Goal: Task Accomplishment & Management: Manage account settings

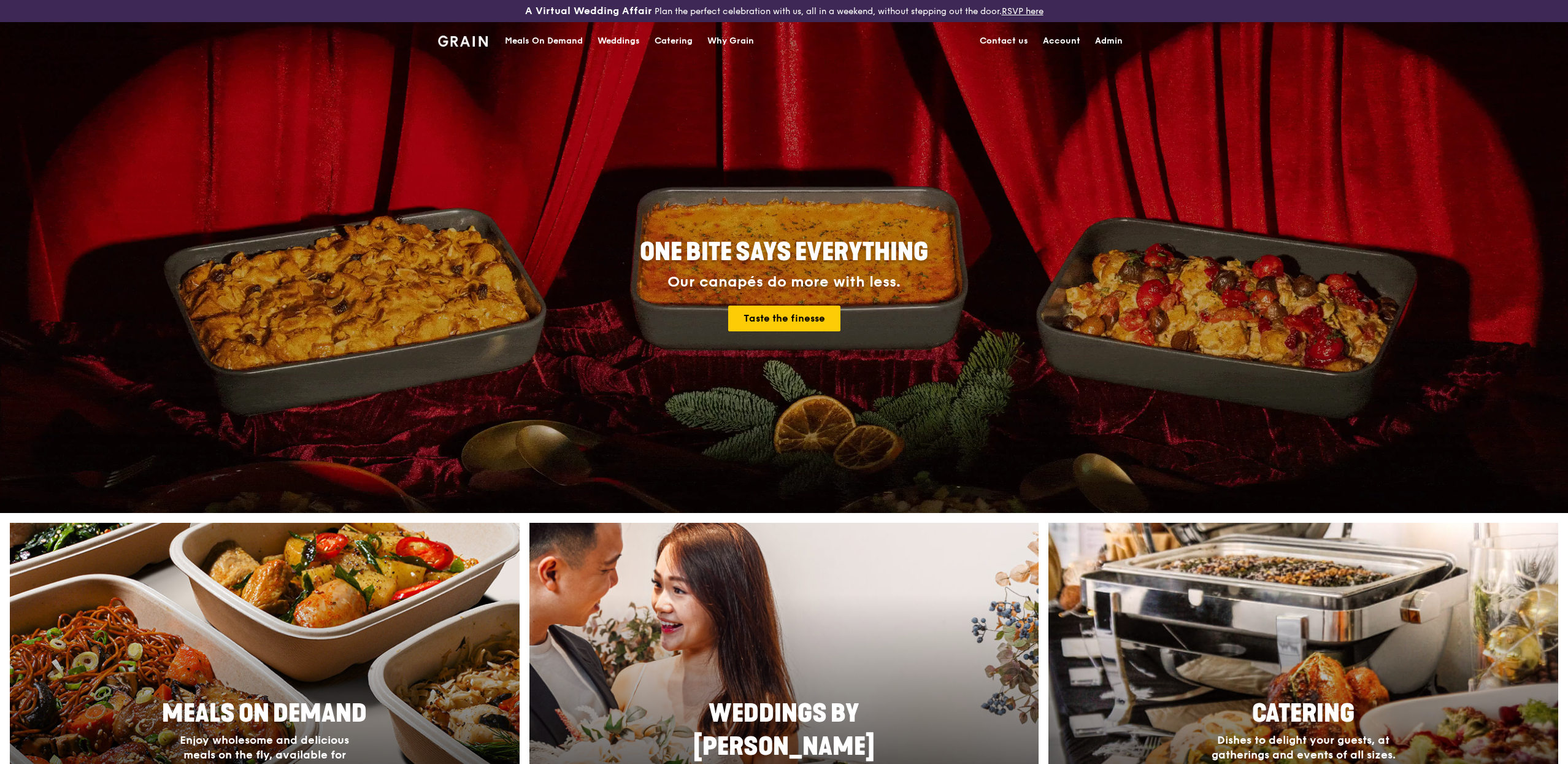
click at [569, 37] on div "Meals On Demand" at bounding box center [544, 41] width 78 height 37
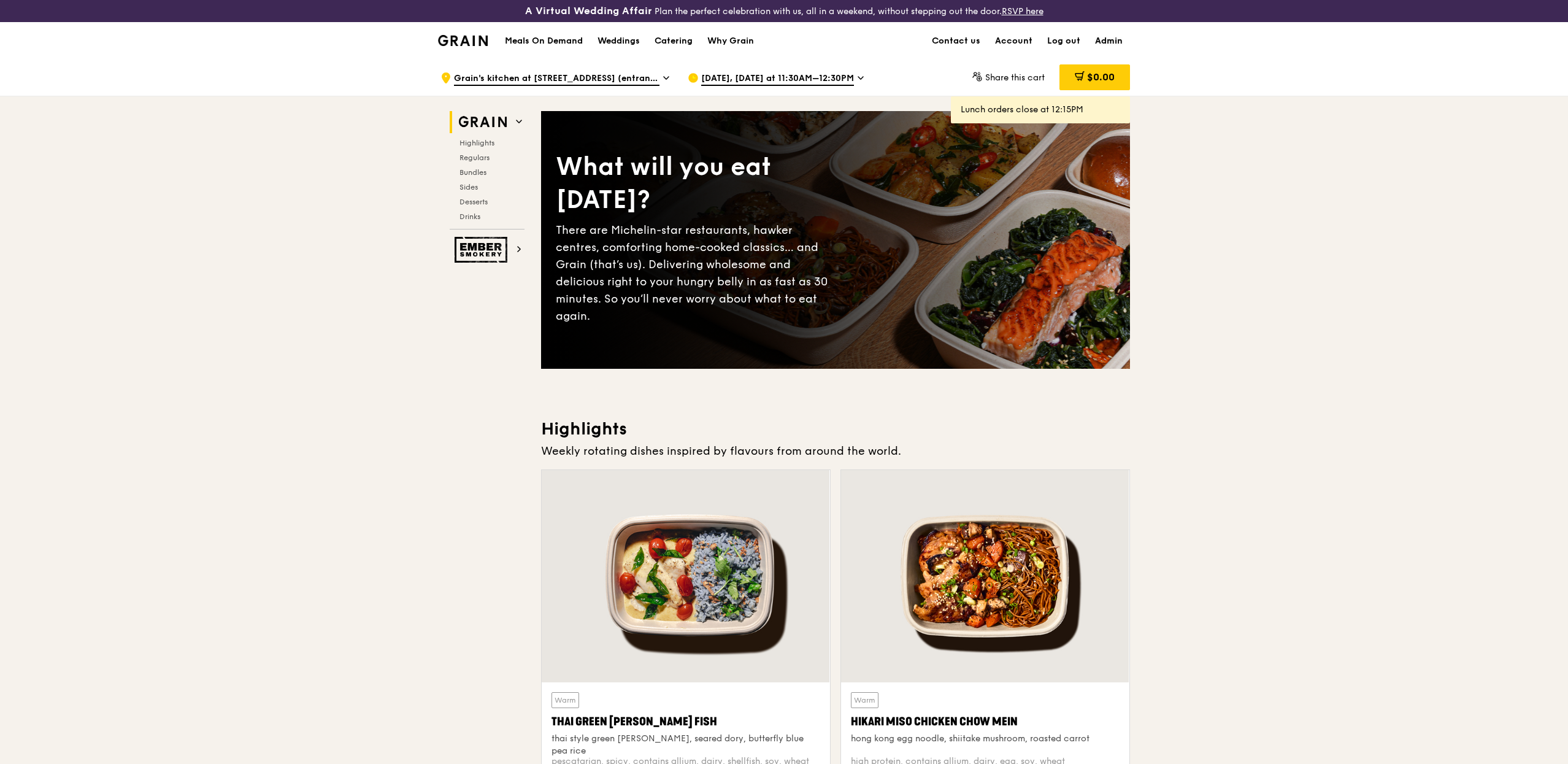
click at [1105, 32] on link "Admin" at bounding box center [1109, 41] width 42 height 37
select select "100"
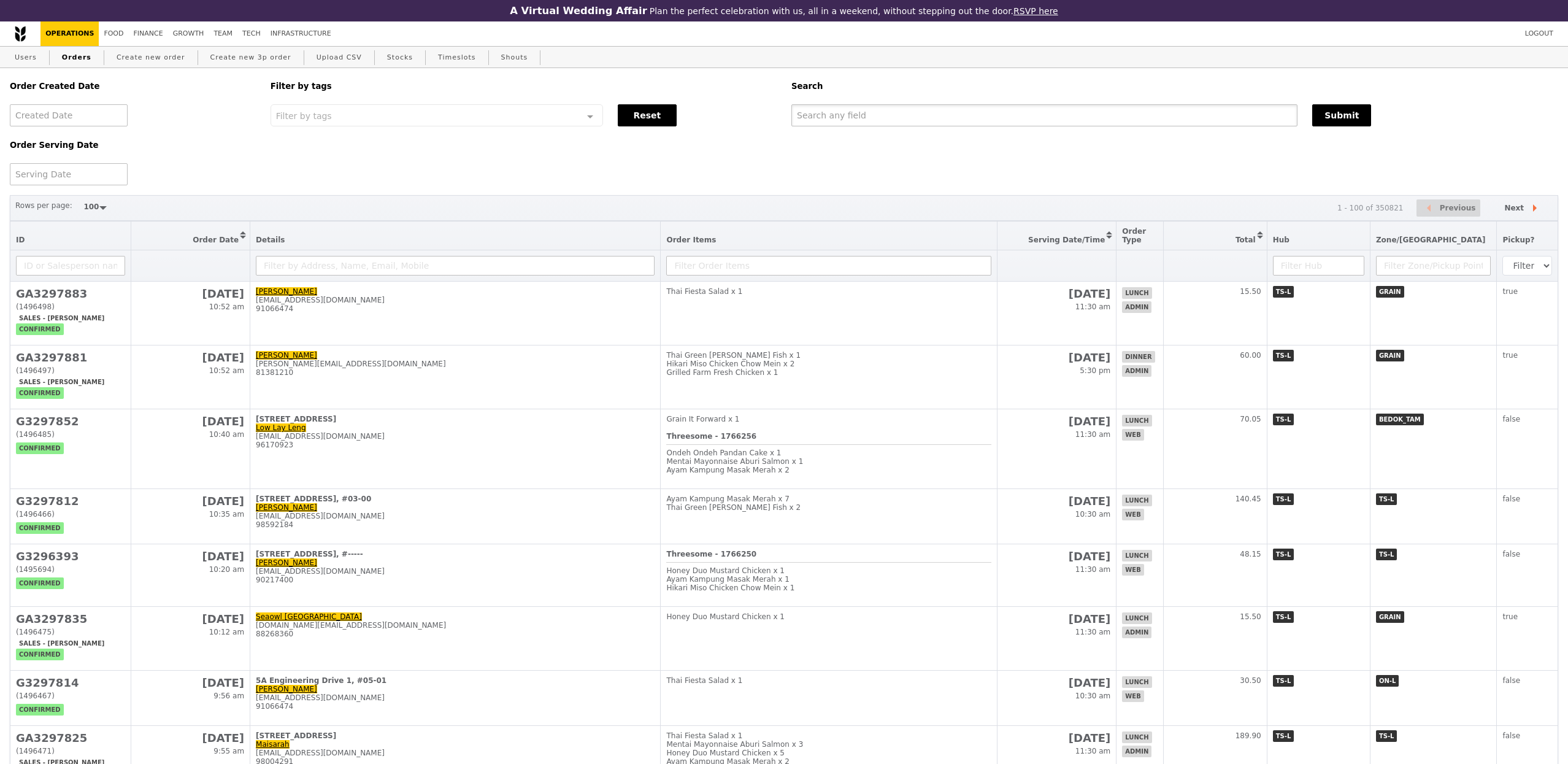
click at [939, 126] on input "text" at bounding box center [1044, 115] width 506 height 22
type input "maisarah"
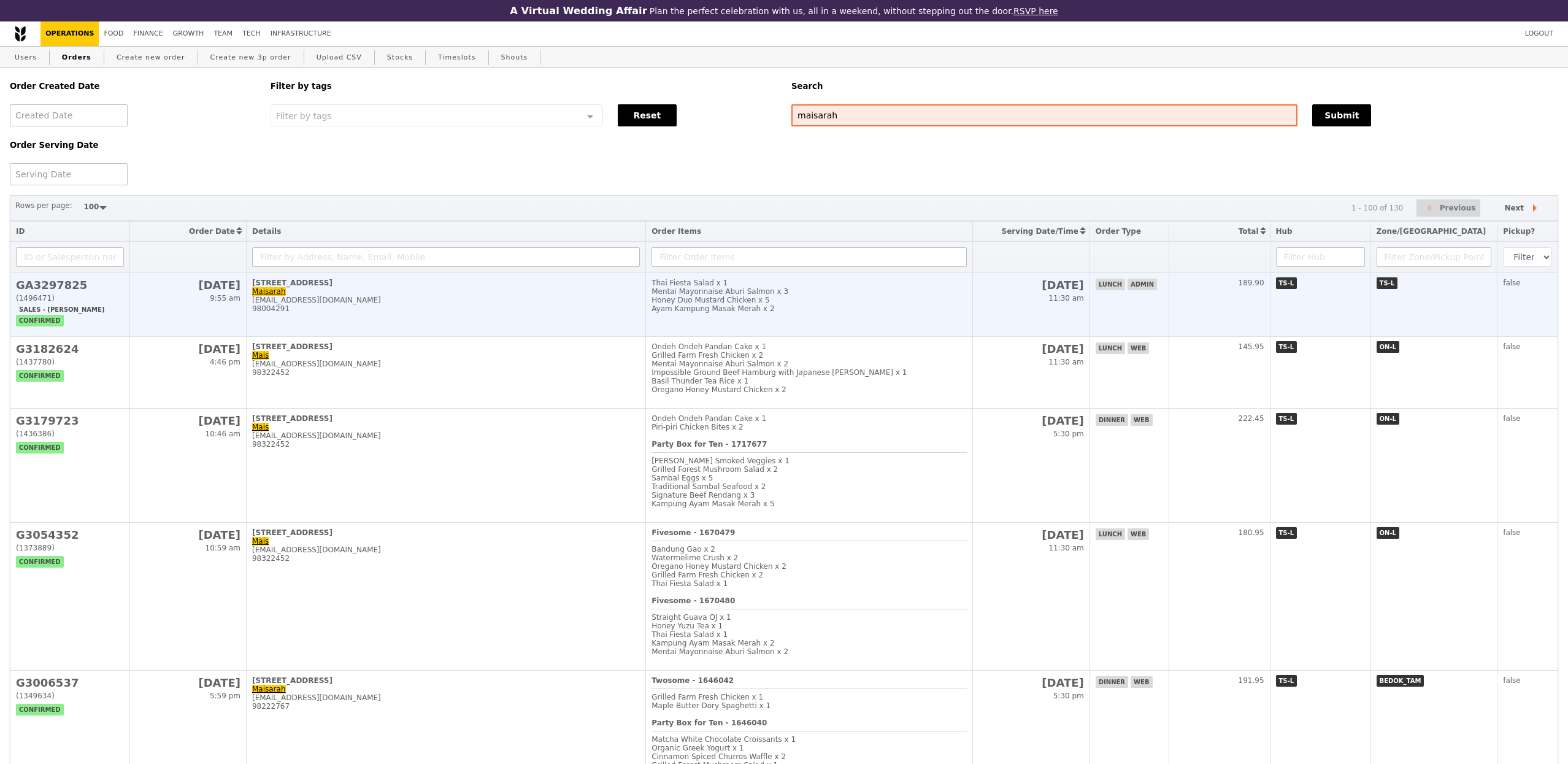
click at [499, 309] on div "98004291" at bounding box center [446, 309] width 388 height 8
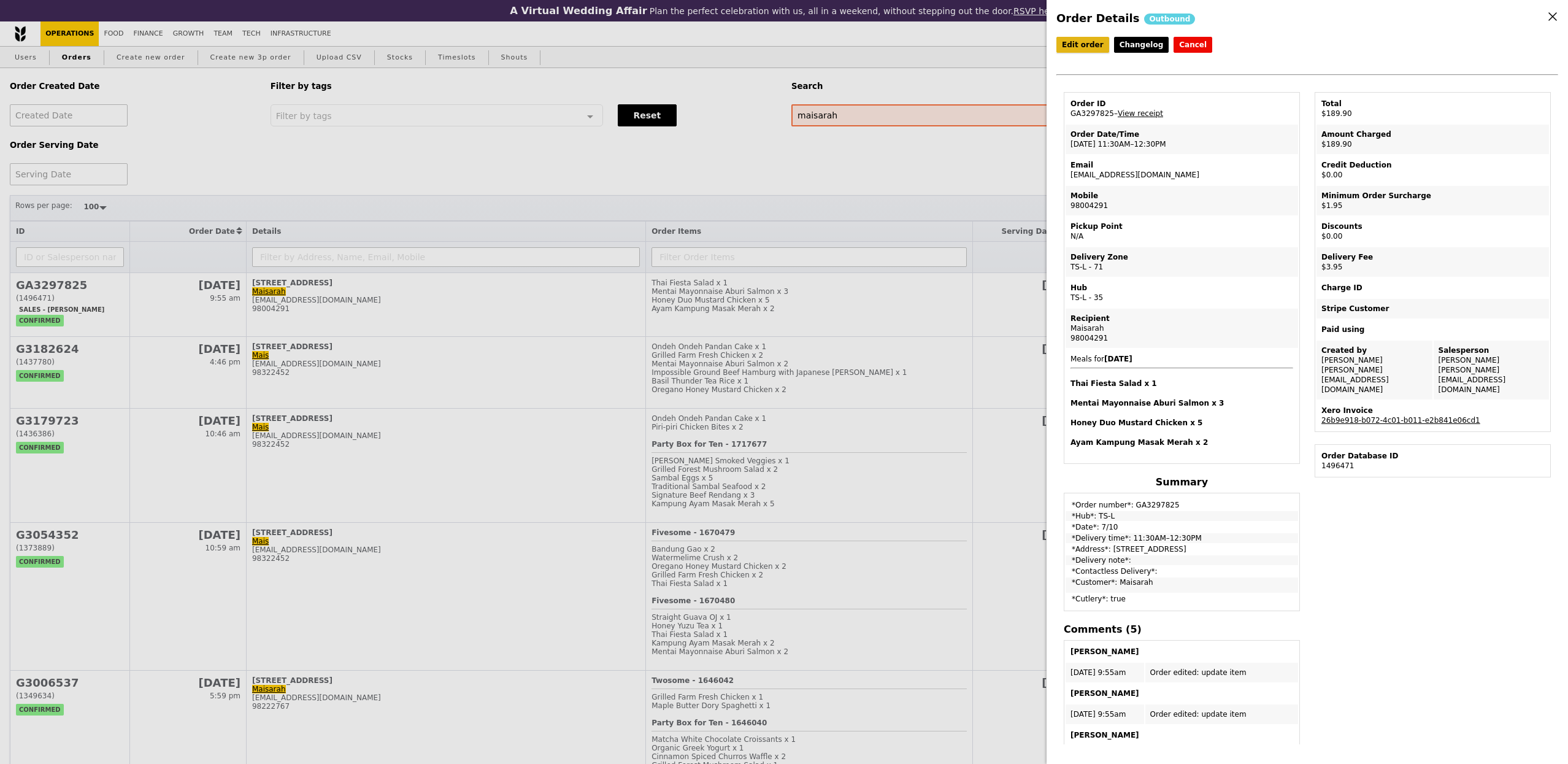
click at [1097, 48] on link "Edit order" at bounding box center [1083, 44] width 53 height 16
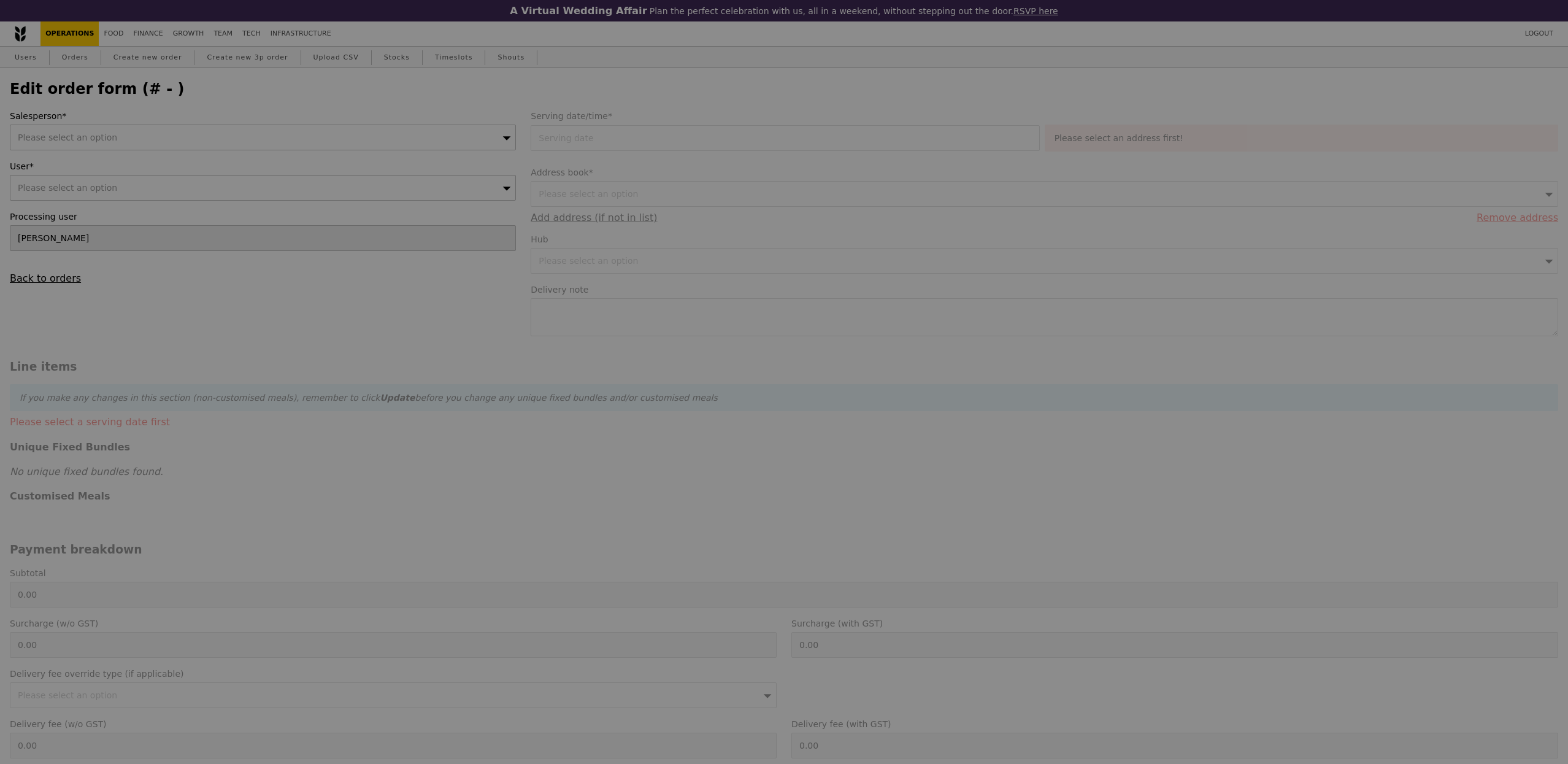
type input "[DATE]"
type input "184.00"
type input "1.79"
type input "1.95"
type input "3.62"
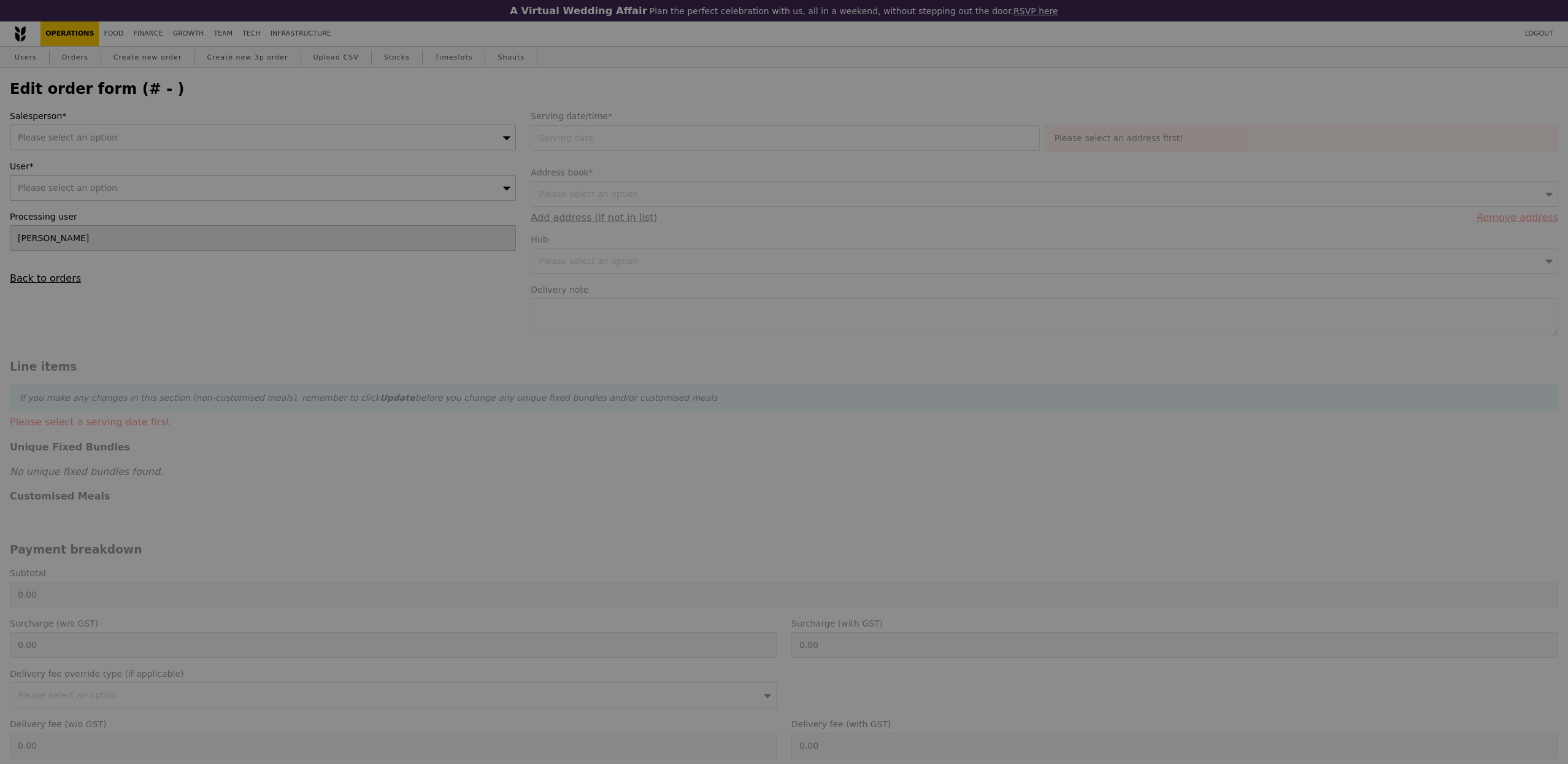
type input "3.95"
type input "189.90"
checkbox input "true"
type input "Loading..."
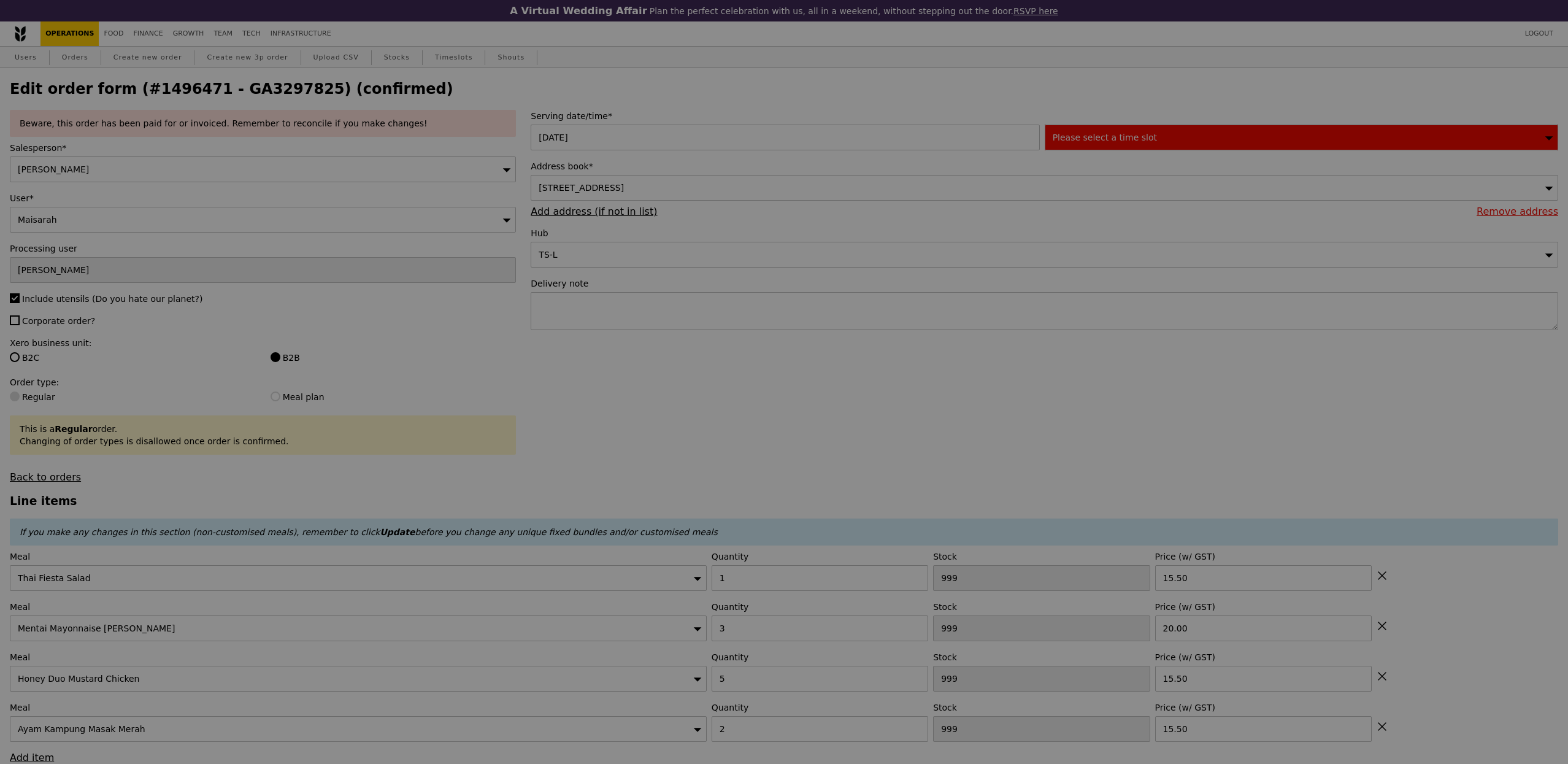
type input "488"
type input "478"
type input "437"
type input "450"
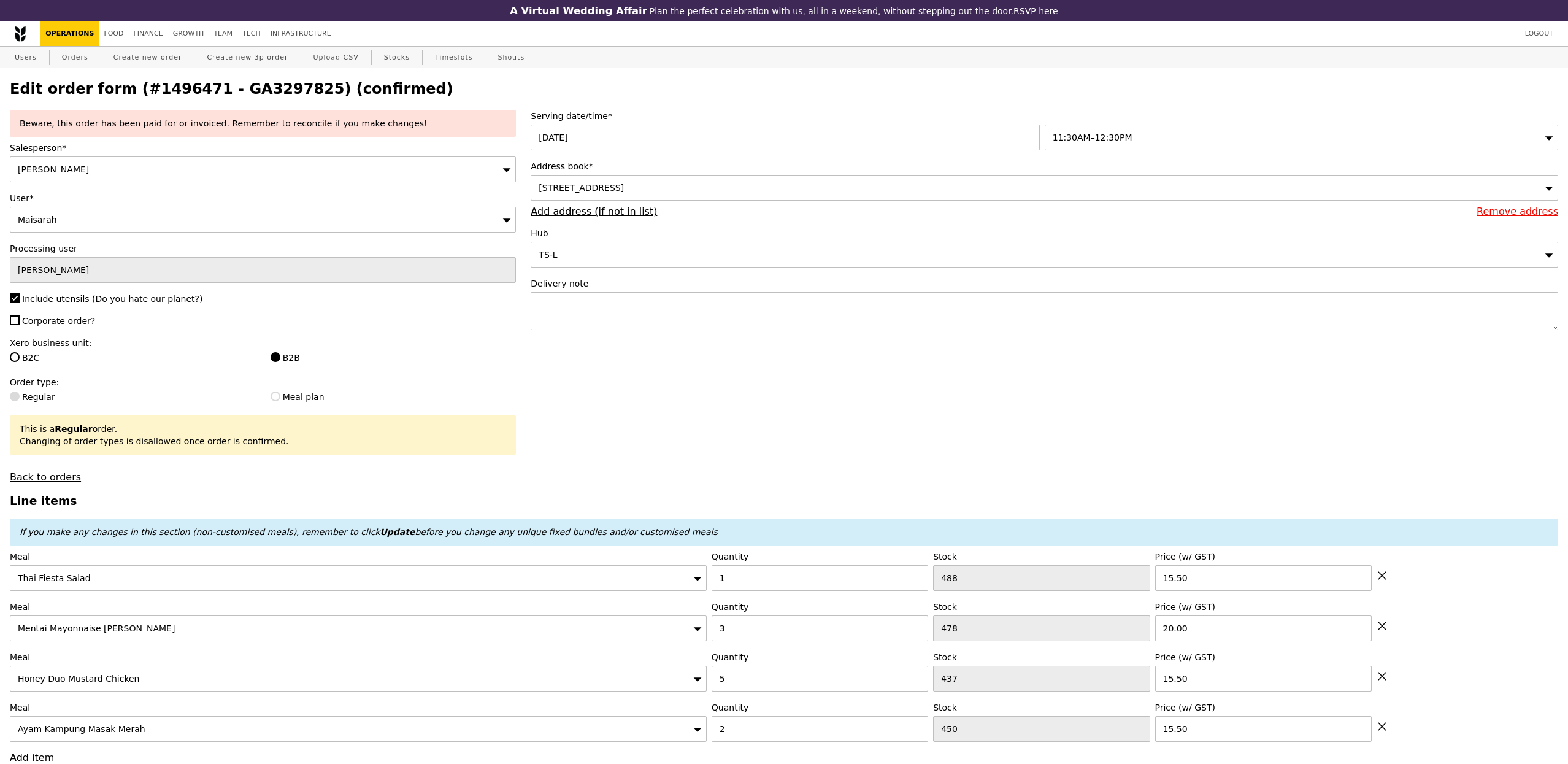
click at [1075, 141] on span "11:30AM–12:30PM" at bounding box center [1092, 137] width 80 height 10
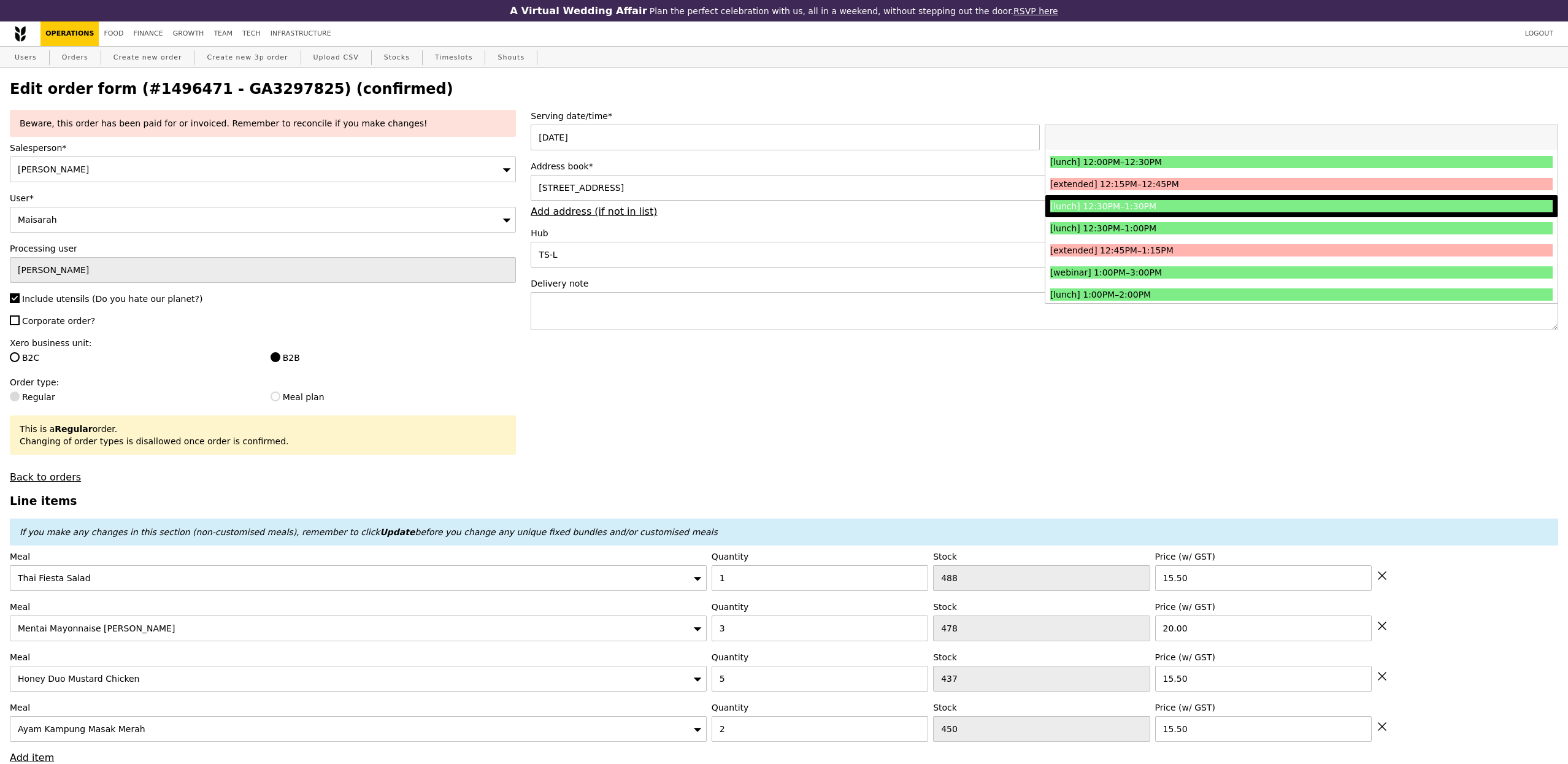
scroll to position [578, 0]
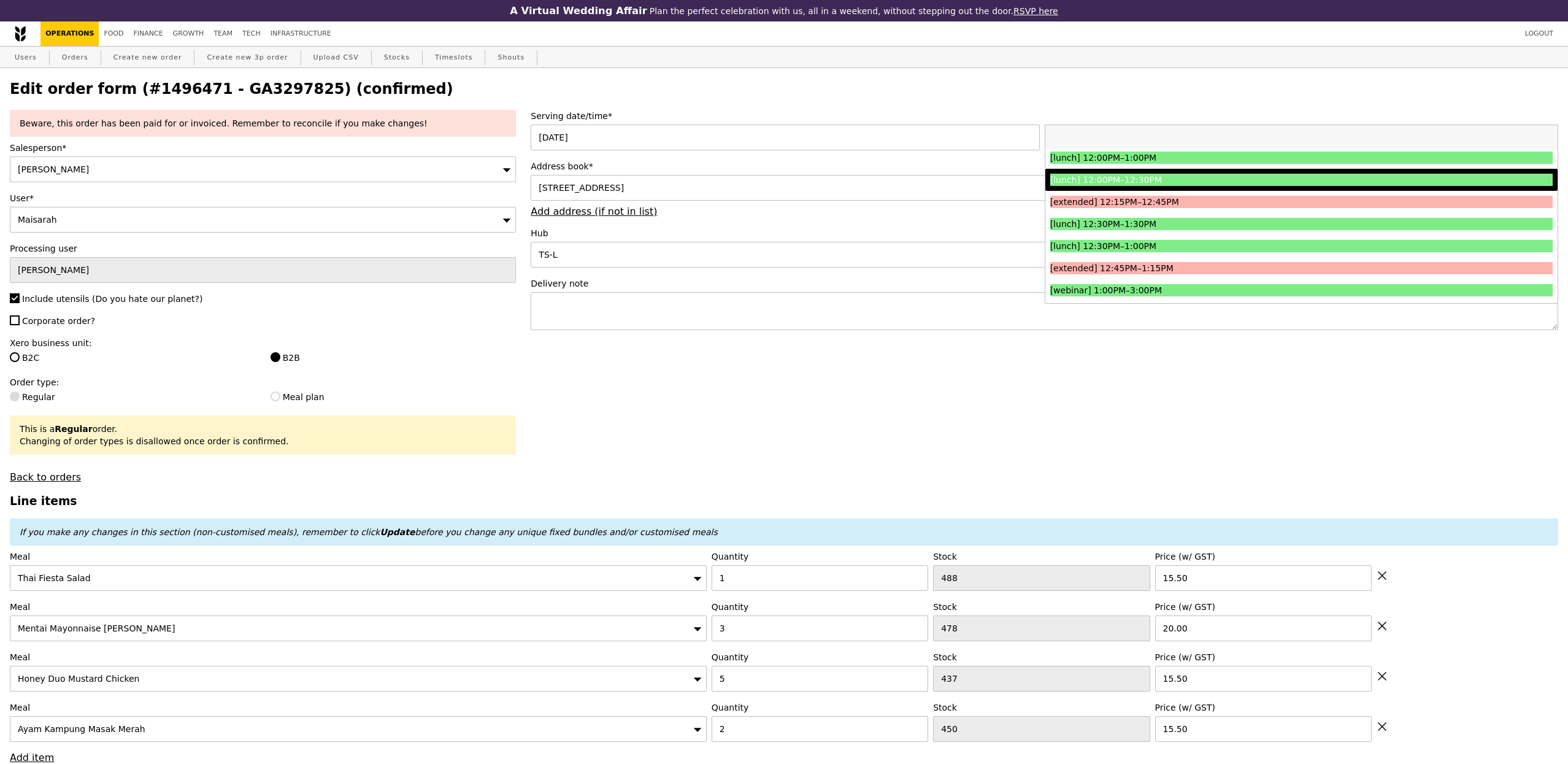
click at [1189, 184] on div "[lunch] 12:00PM–12:30PM" at bounding box center [1239, 180] width 377 height 12
type input "Loading..."
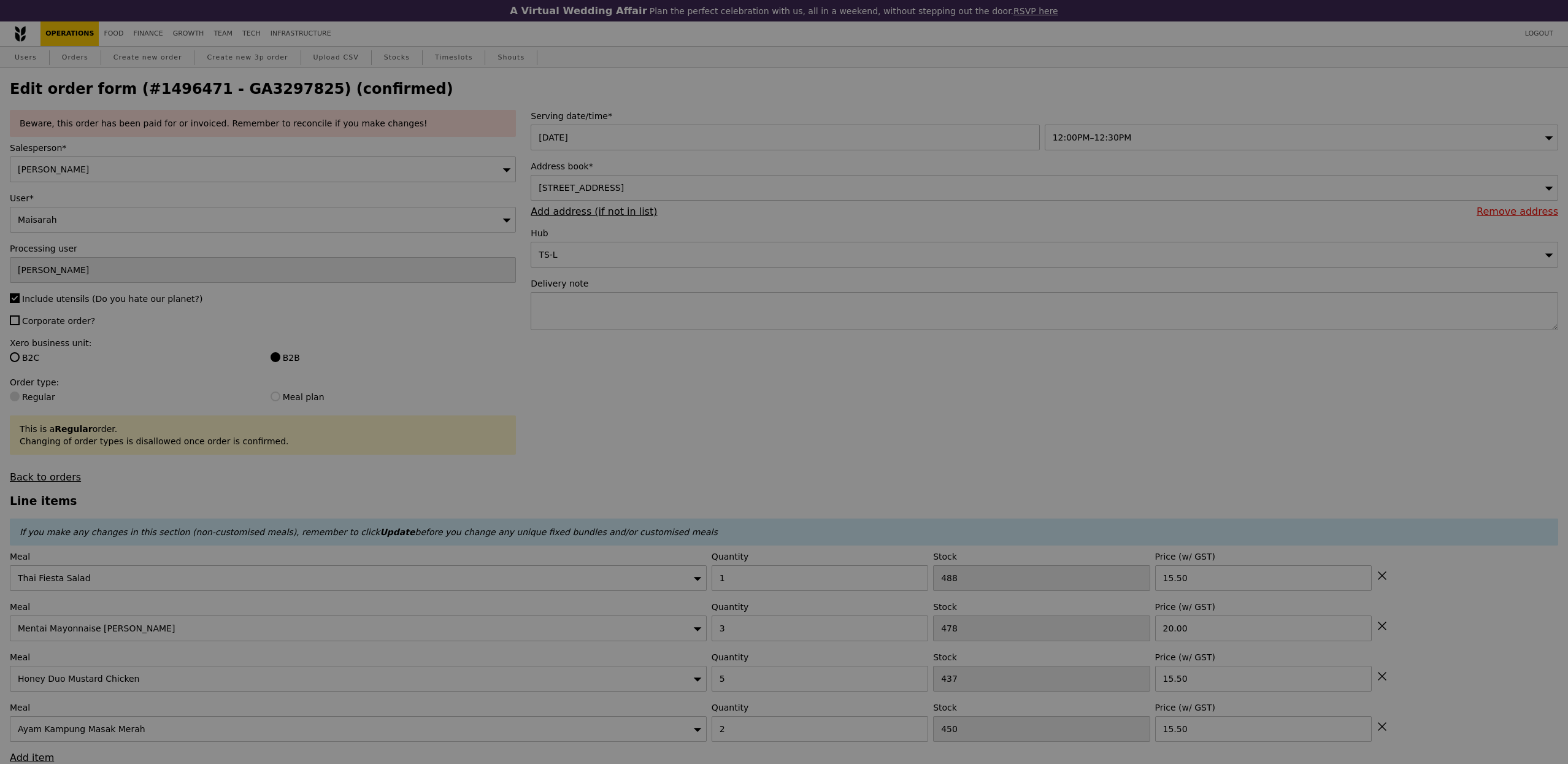
type input "0.00"
type input "5.90"
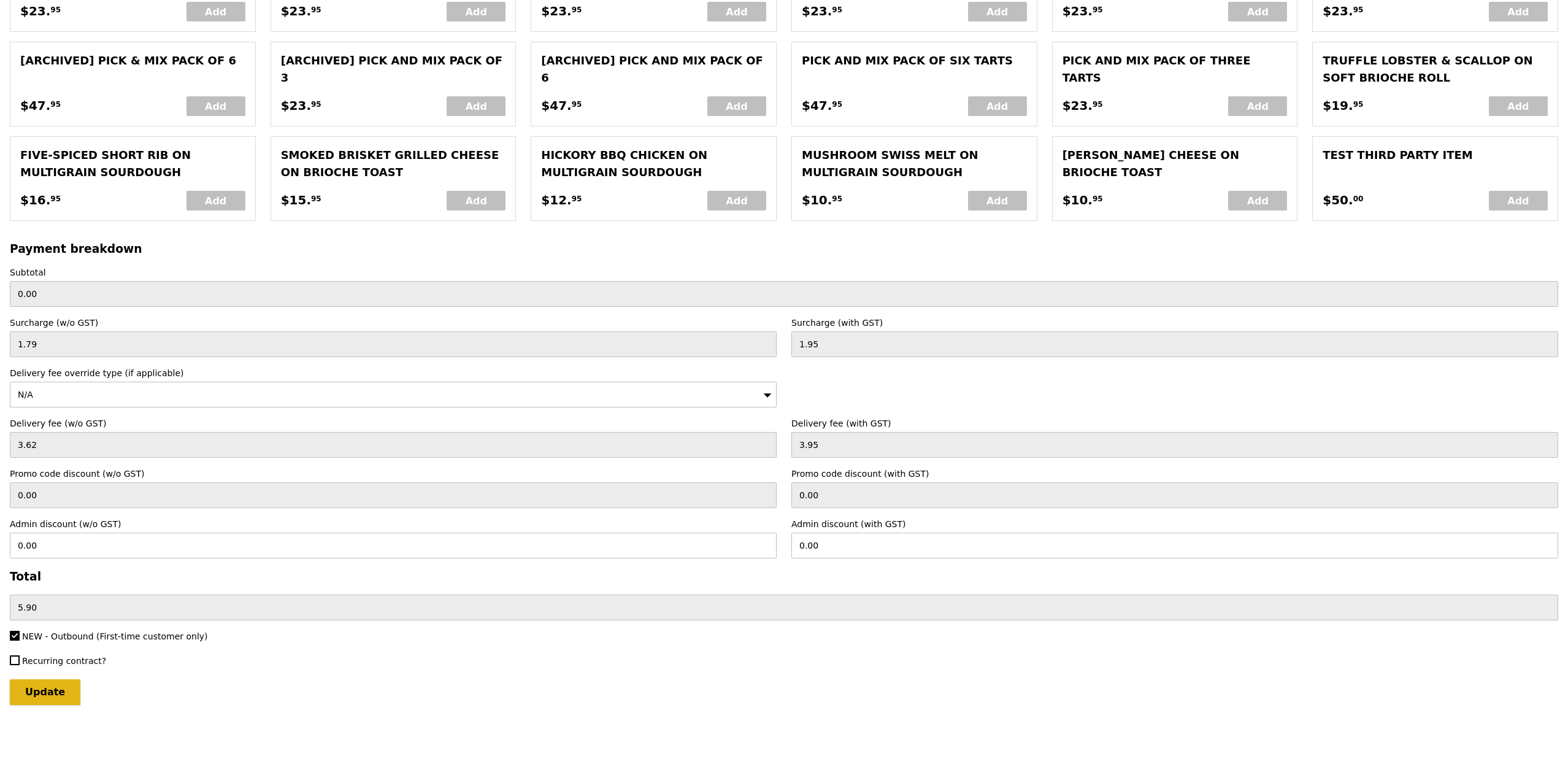
click at [55, 686] on input "Update" at bounding box center [45, 691] width 71 height 26
type input "Loading..."
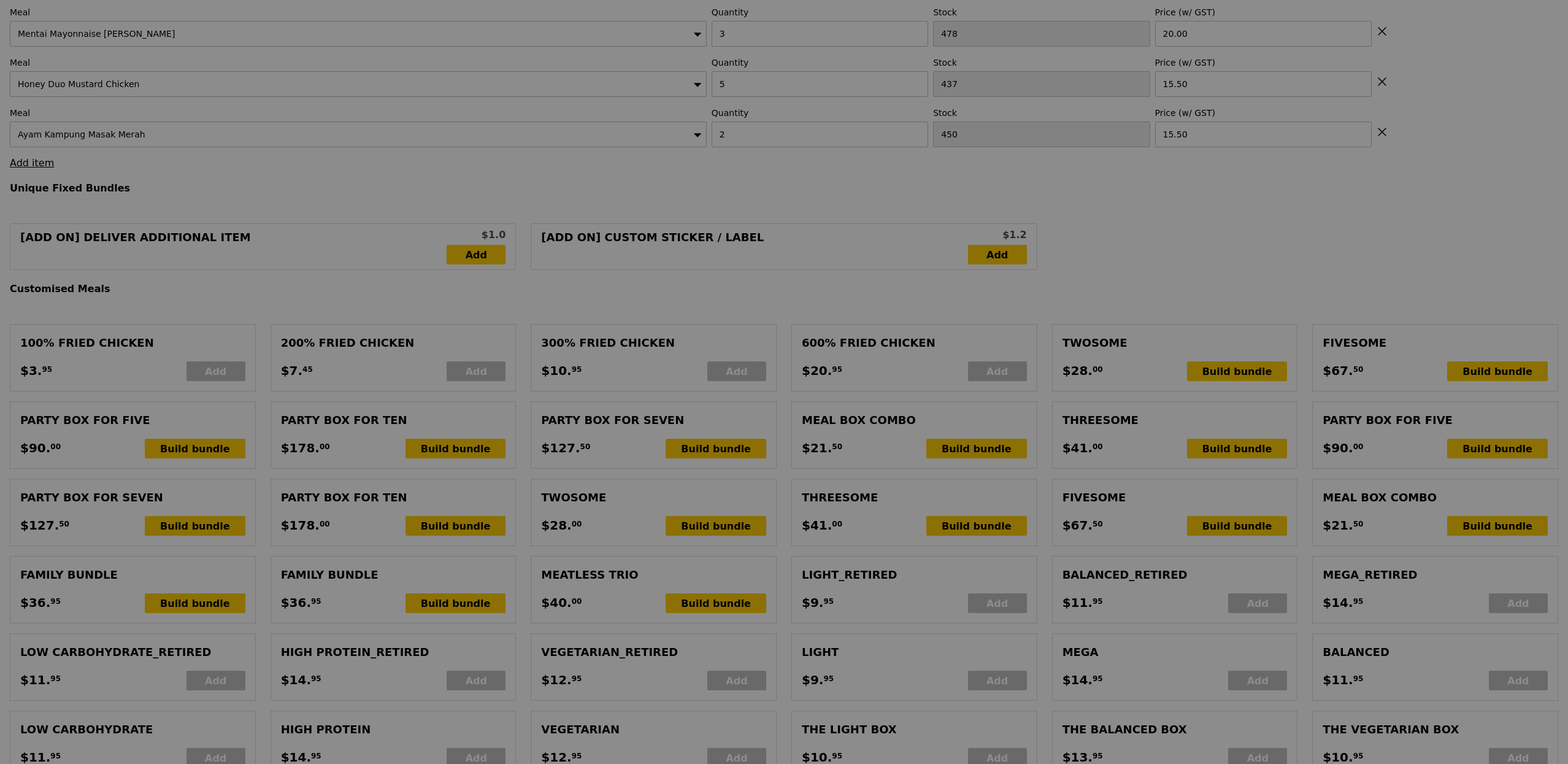
scroll to position [587, 0]
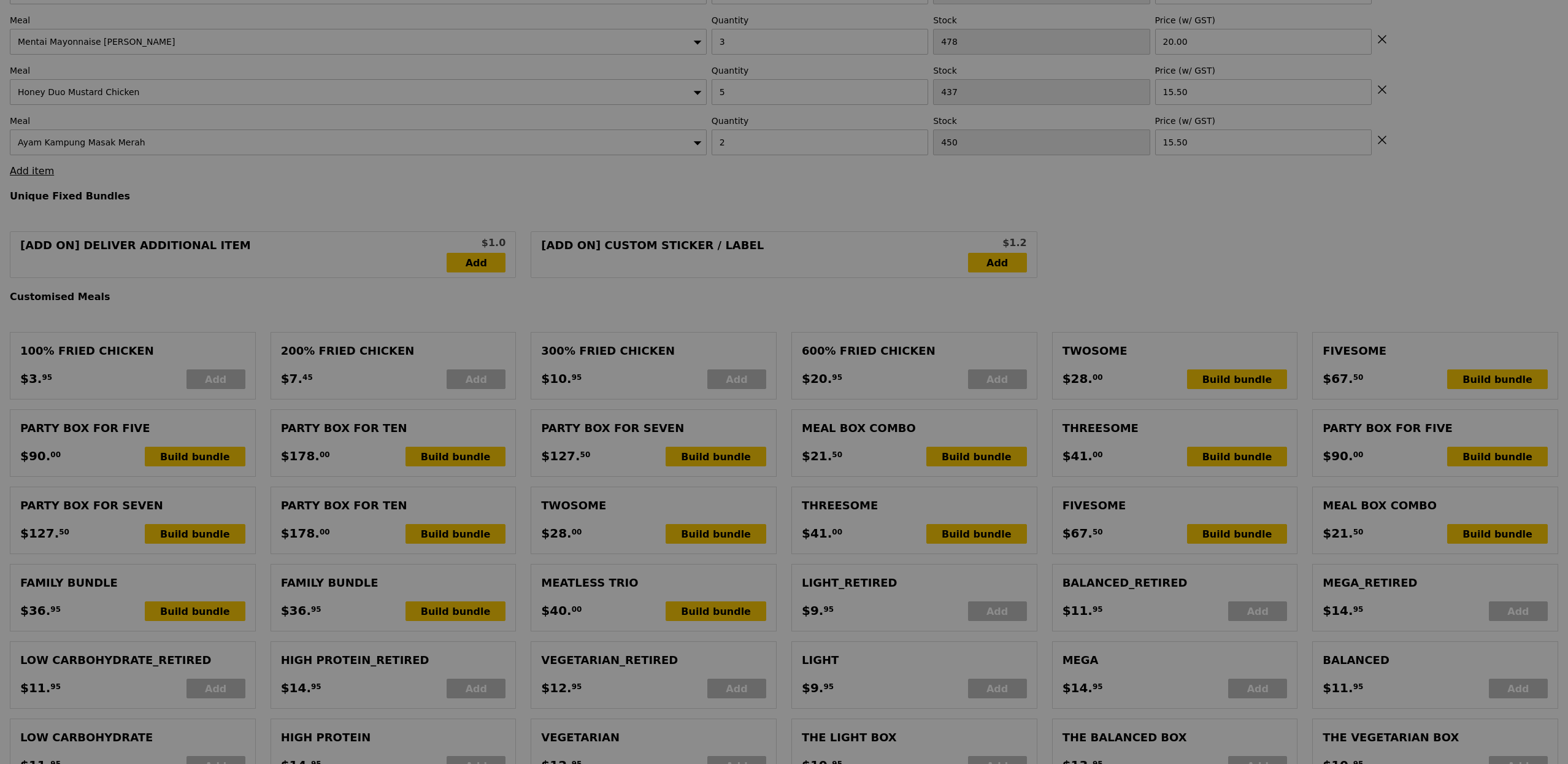
type input "184.00"
type input "189.90"
type input "Update"
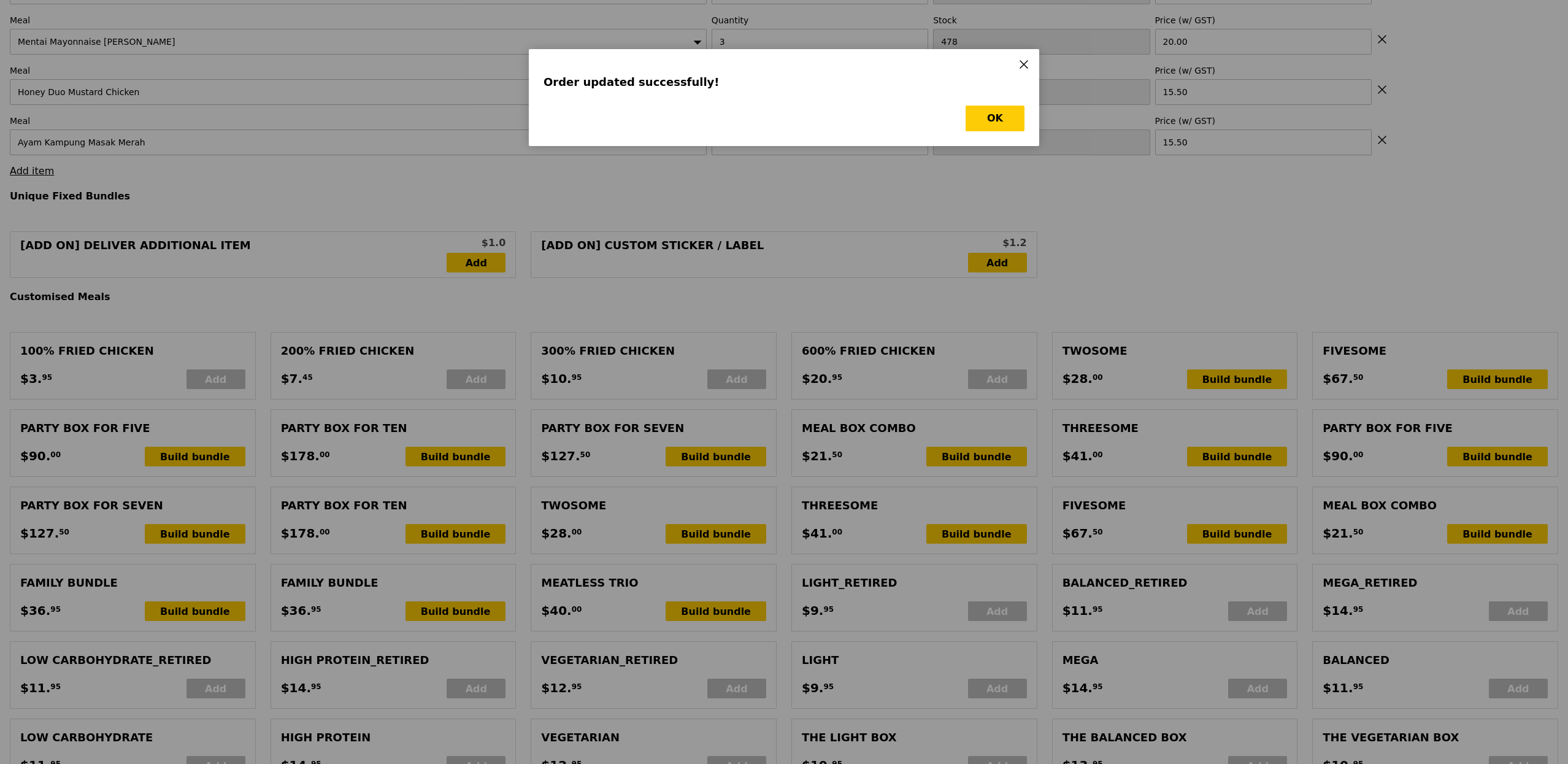
scroll to position [0, 0]
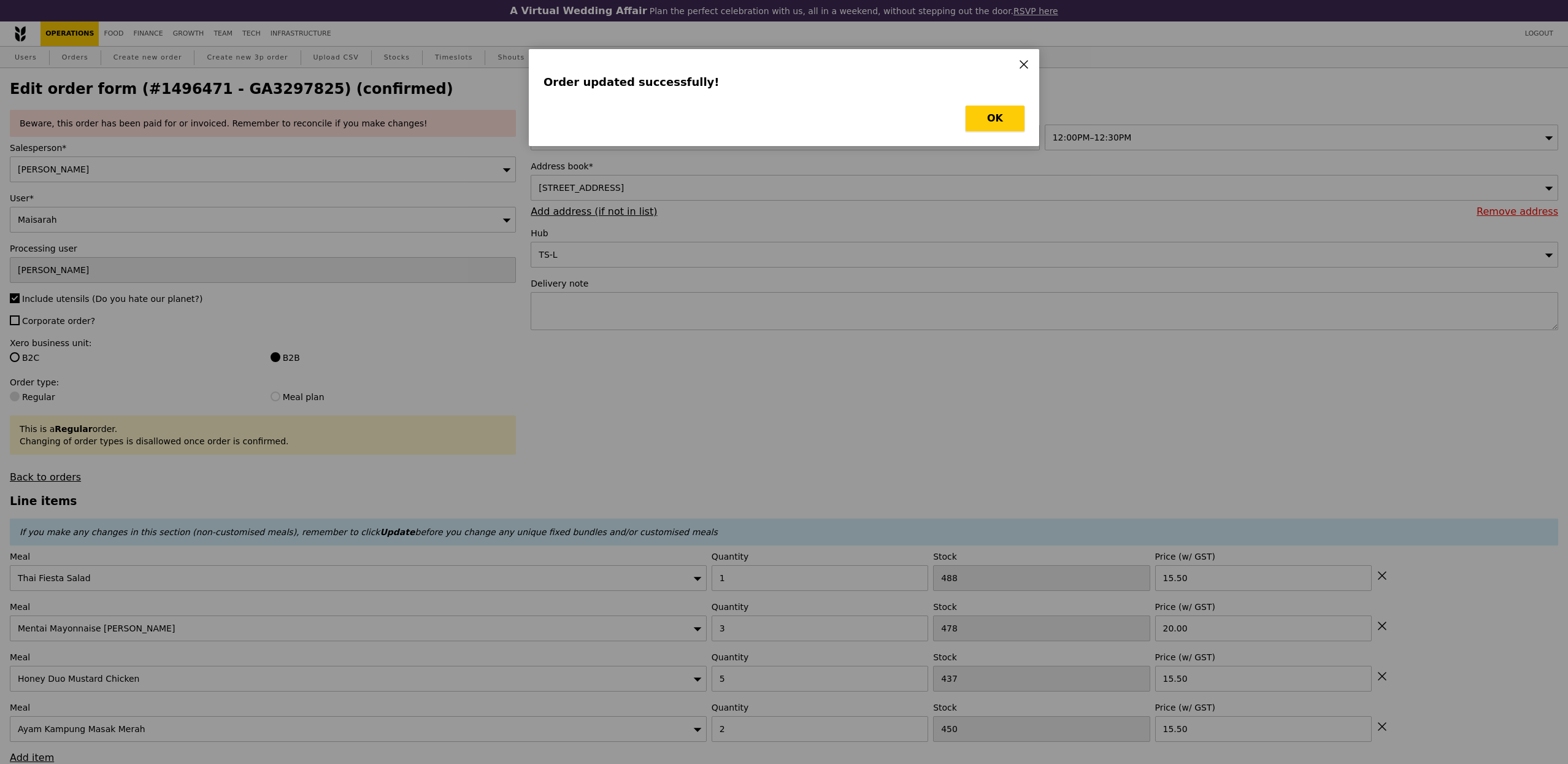
click at [976, 120] on button "OK" at bounding box center [995, 118] width 59 height 26
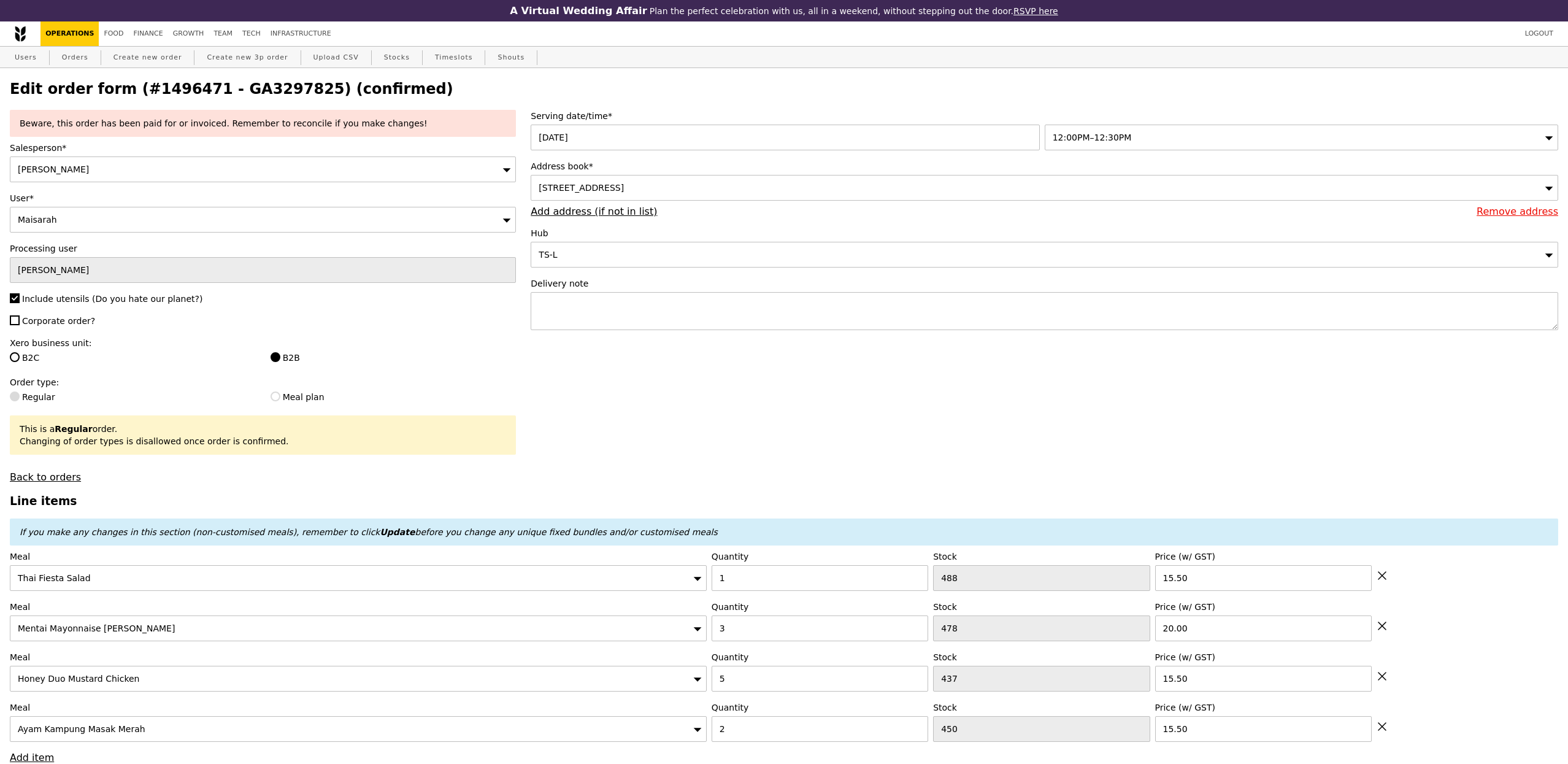
click at [251, 97] on h2 "Edit order form (#1496471 - GA3297825) (confirmed)" at bounding box center [784, 89] width 1549 height 17
copy h2 "GA3297825"
